Goal: Information Seeking & Learning: Find specific fact

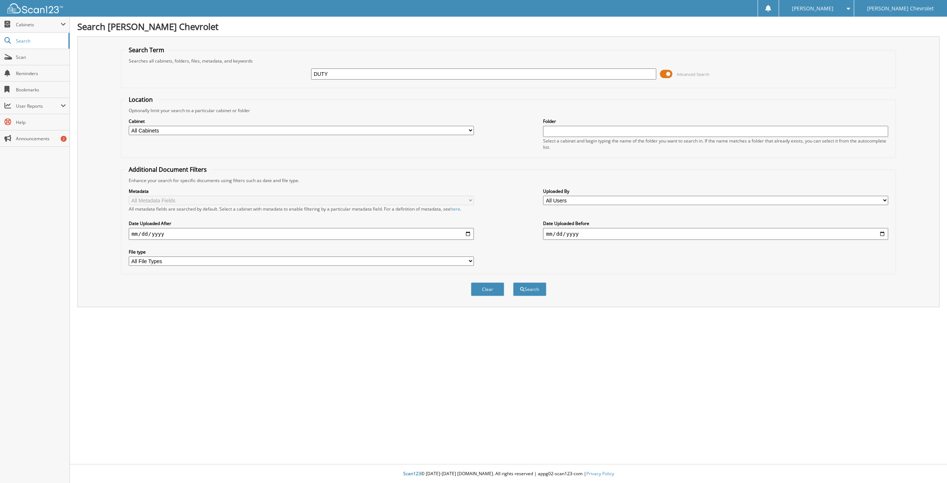
type input "DUTY"
drag, startPoint x: 459, startPoint y: 129, endPoint x: 406, endPoint y: 134, distance: 52.7
click at [458, 129] on select "All Cabinets CAR DEALS DEAD DEALS Needs Filing" at bounding box center [301, 130] width 345 height 9
select select "24404"
click at [129, 126] on select "All Cabinets CAR DEALS DEAD DEALS Needs Filing" at bounding box center [301, 130] width 345 height 9
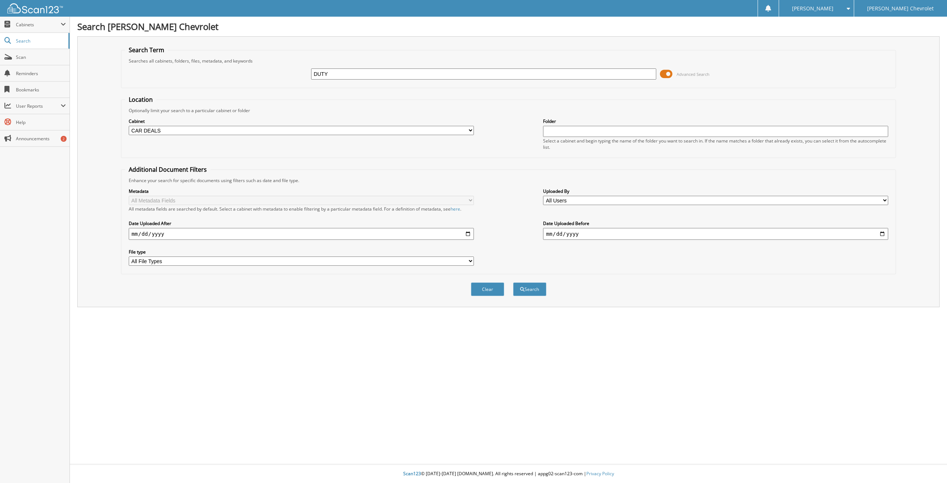
click at [259, 232] on input "date" at bounding box center [301, 234] width 345 height 12
click at [466, 233] on input "date" at bounding box center [301, 234] width 345 height 12
type input "2025-07-16"
click at [689, 236] on input "date" at bounding box center [715, 234] width 345 height 12
click at [883, 233] on input "date" at bounding box center [715, 234] width 345 height 12
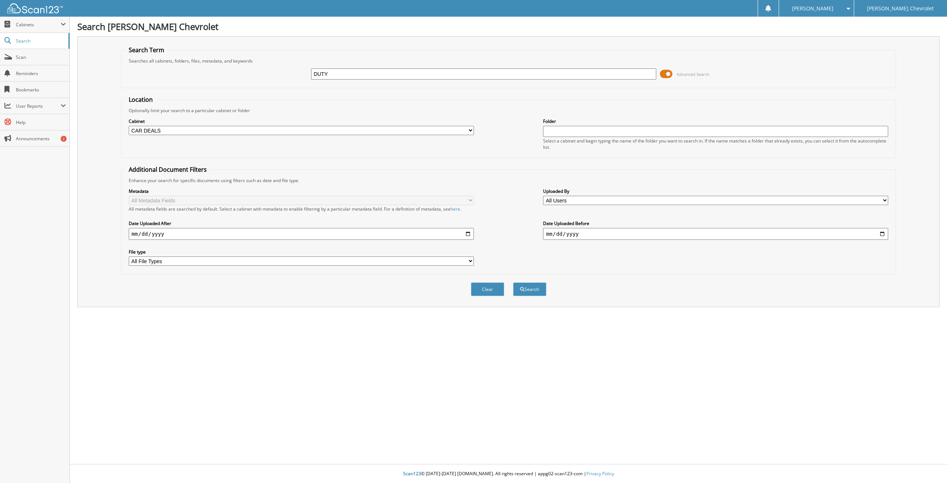
type input "2025-07-15"
click at [540, 291] on button "Search" at bounding box center [529, 289] width 33 height 14
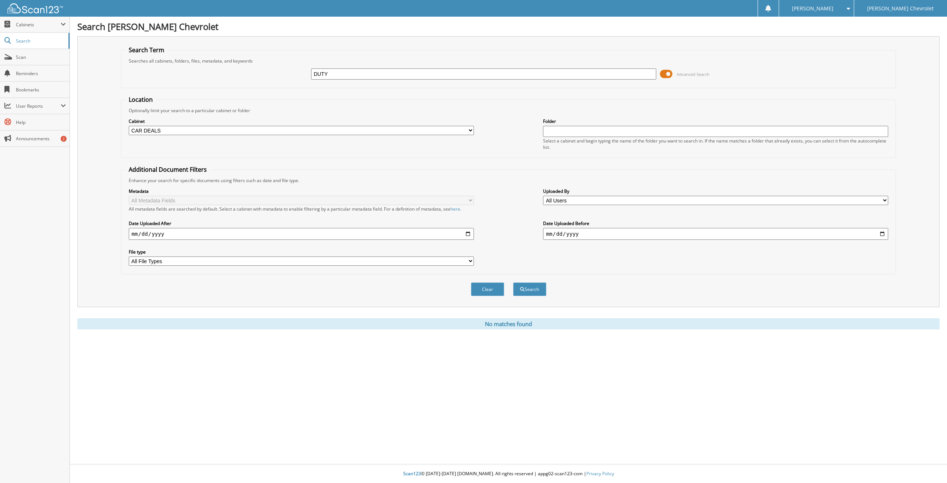
click at [802, 230] on input "2025-07-15" at bounding box center [715, 234] width 345 height 12
click at [695, 232] on input "[DATE]" at bounding box center [715, 234] width 345 height 12
click at [577, 232] on input "date" at bounding box center [715, 234] width 345 height 12
drag, startPoint x: 576, startPoint y: 239, endPoint x: 776, endPoint y: 220, distance: 200.9
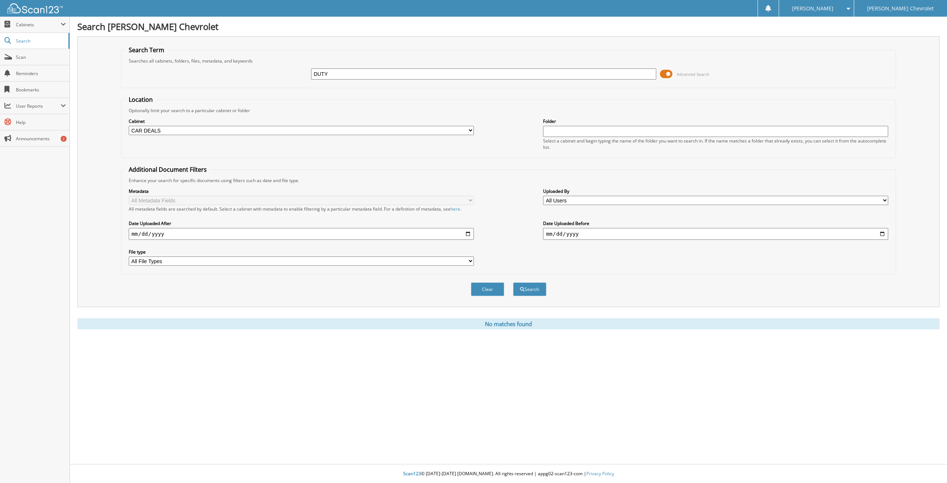
click at [507, 249] on div "Metadata All Metadata Fields All metadata fields are searched by default. Selec…" at bounding box center [508, 226] width 767 height 87
click at [884, 234] on input "date" at bounding box center [715, 234] width 345 height 12
click at [682, 280] on div "Clear Search" at bounding box center [508, 289] width 775 height 30
click at [469, 232] on input "[DATE]" at bounding box center [301, 234] width 345 height 12
type input "2025-07-14"
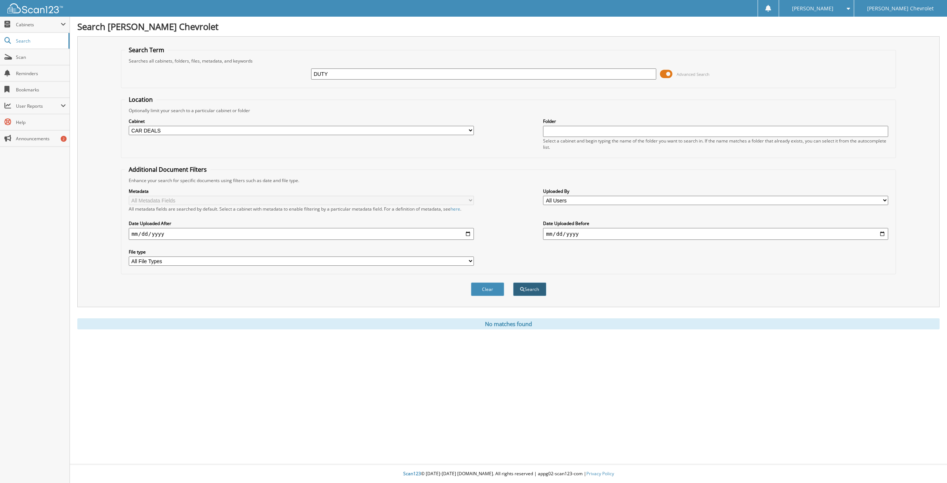
click at [535, 289] on button "Search" at bounding box center [529, 289] width 33 height 14
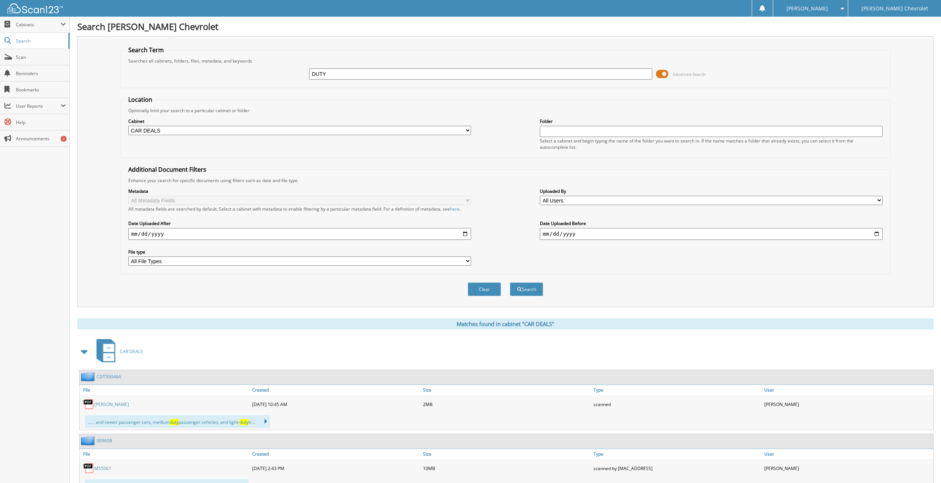
click at [877, 233] on input "date" at bounding box center [711, 234] width 343 height 12
type input "2025-07-31"
click at [528, 286] on button "Search" at bounding box center [526, 289] width 33 height 14
